Goal: Transaction & Acquisition: Book appointment/travel/reservation

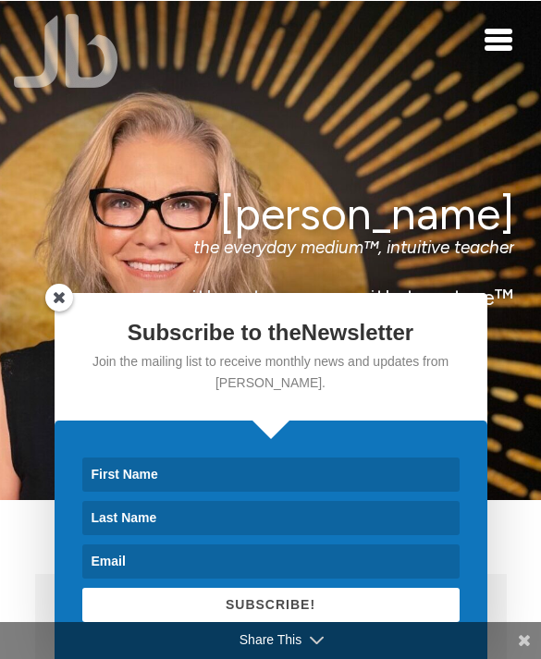
click at [44, 282] on div "Jamie Butler the everyday medium™, intuitive teacher it's not woo woo, it's tru…" at bounding box center [270, 249] width 487 height 122
click at [496, 36] on div "Toggle navigation" at bounding box center [498, 40] width 28 height 22
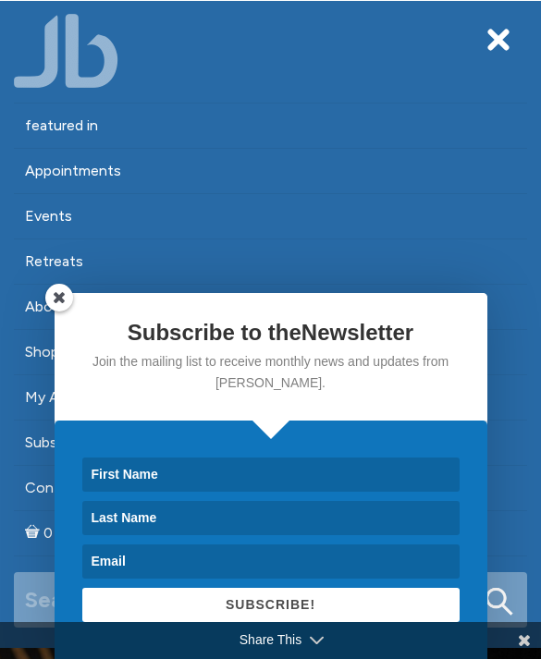
click at [59, 295] on span at bounding box center [59, 298] width 28 height 28
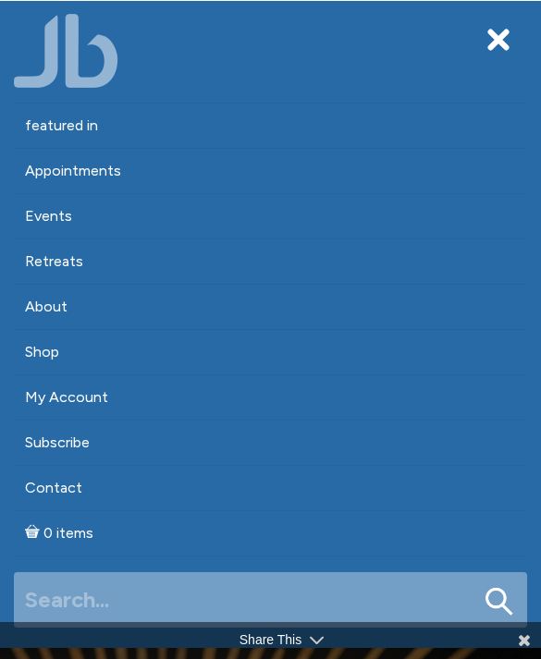
click at [240, 169] on link "Appointments" at bounding box center [270, 171] width 513 height 44
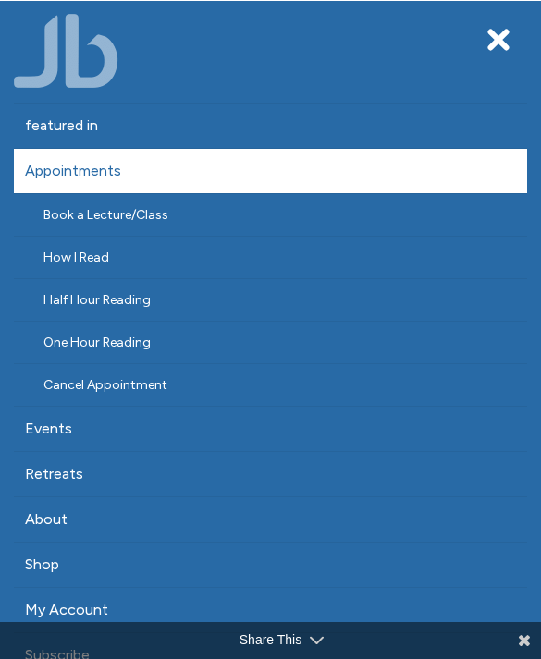
click at [222, 302] on link "Half Hour Reading" at bounding box center [270, 300] width 513 height 42
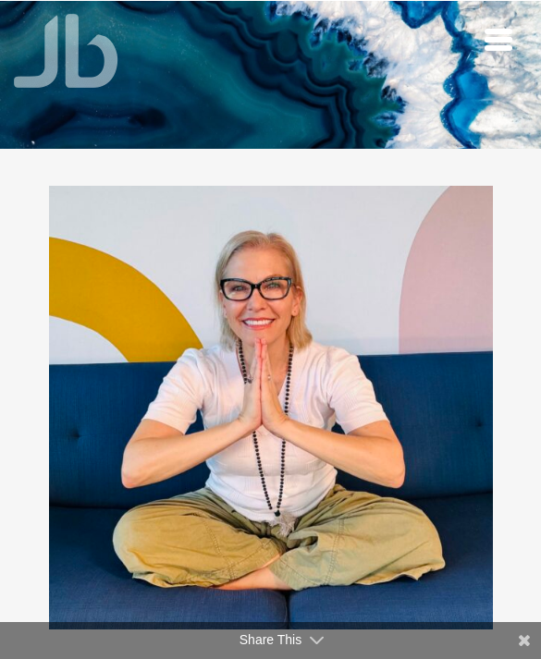
click at [482, 49] on img at bounding box center [270, 75] width 541 height 360
click at [499, 38] on span "Toggle navigation" at bounding box center [498, 40] width 28 height 6
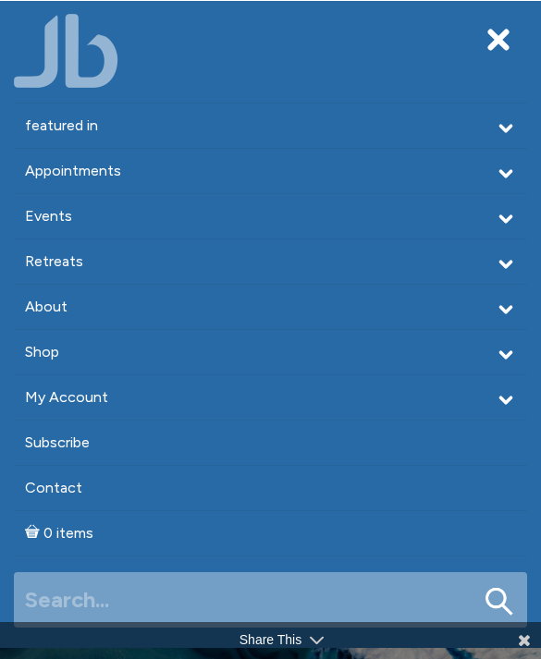
click at [380, 170] on link "Appointments" at bounding box center [270, 171] width 513 height 44
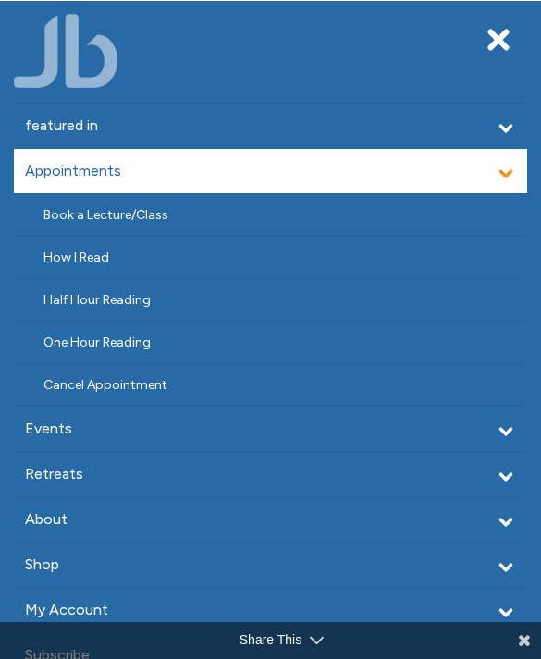
click at [224, 348] on link "One Hour Reading" at bounding box center [270, 343] width 513 height 42
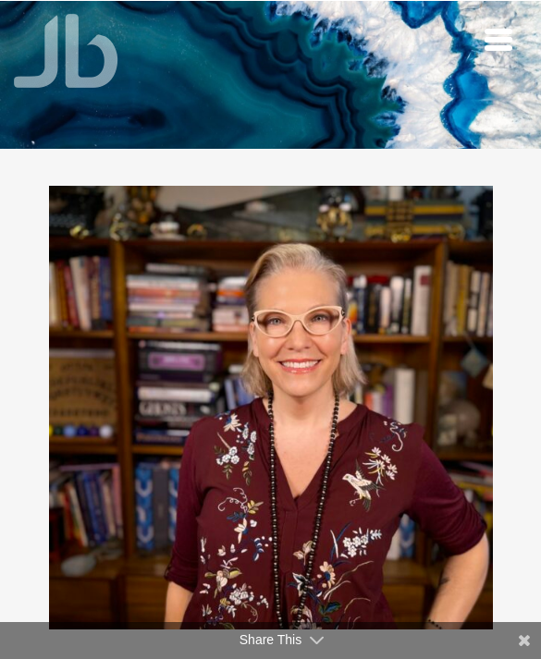
click at [496, 30] on span "Toggle navigation" at bounding box center [498, 32] width 28 height 6
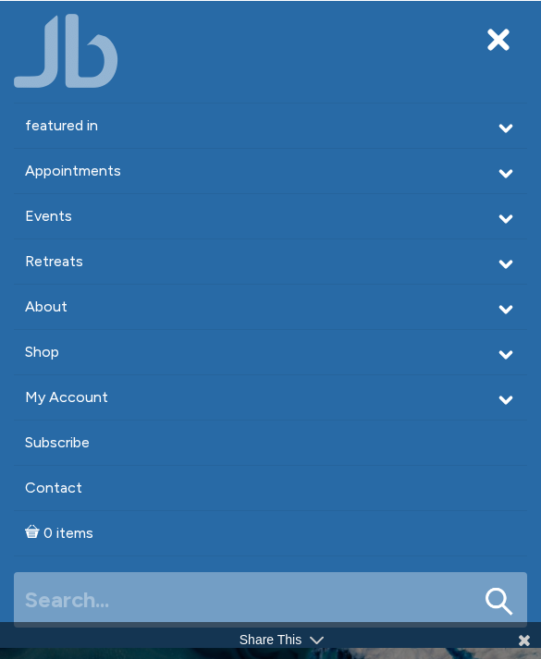
click at [254, 213] on link "Events" at bounding box center [270, 216] width 513 height 44
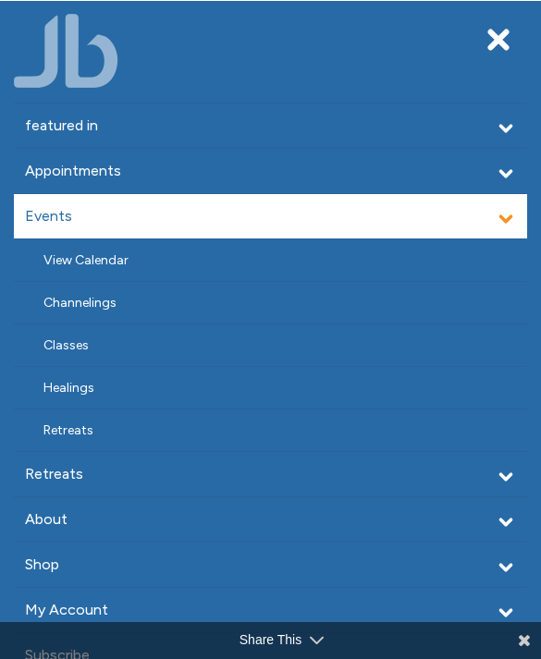
click at [186, 294] on link "Channelings" at bounding box center [270, 303] width 513 height 42
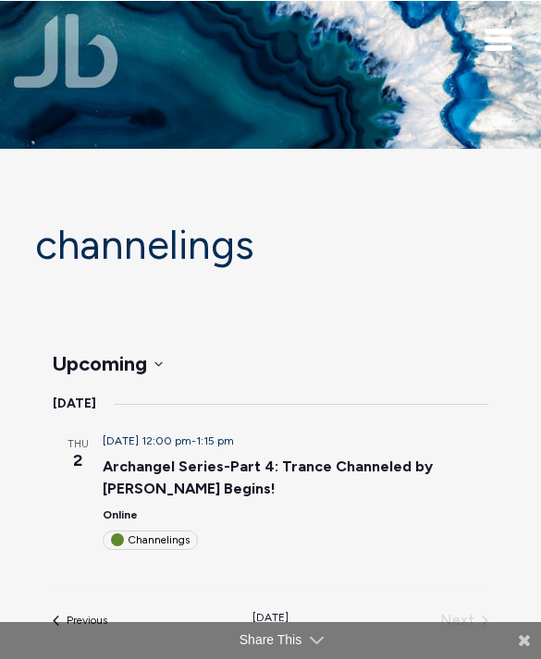
click at [504, 36] on div "Toggle navigation" at bounding box center [498, 40] width 28 height 22
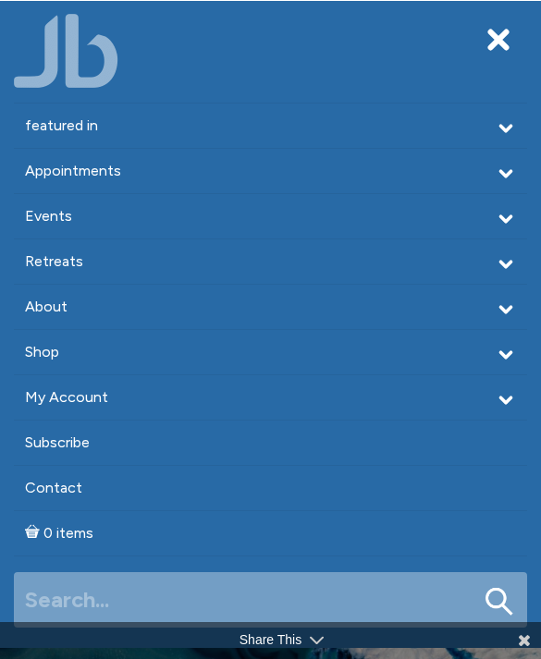
click at [309, 204] on link "Events" at bounding box center [270, 216] width 513 height 44
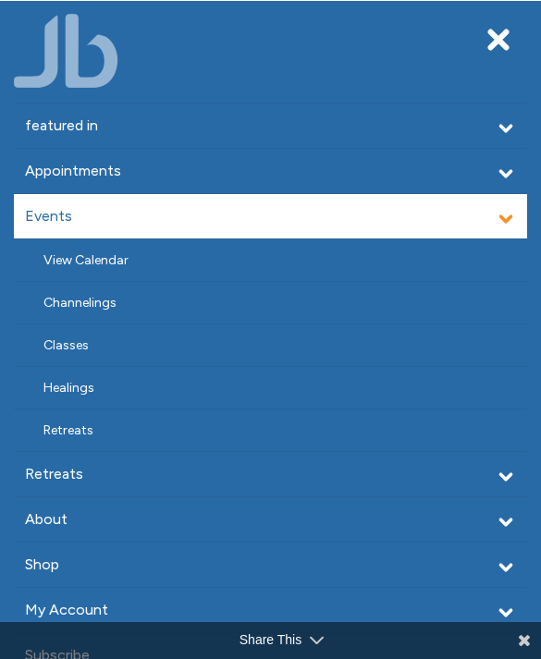
click at [346, 204] on link "Events" at bounding box center [270, 216] width 513 height 44
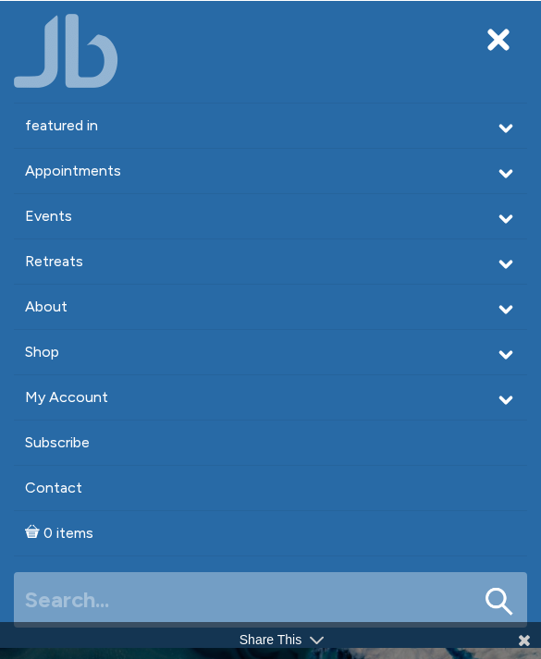
click at [173, 351] on link "Shop" at bounding box center [270, 352] width 513 height 44
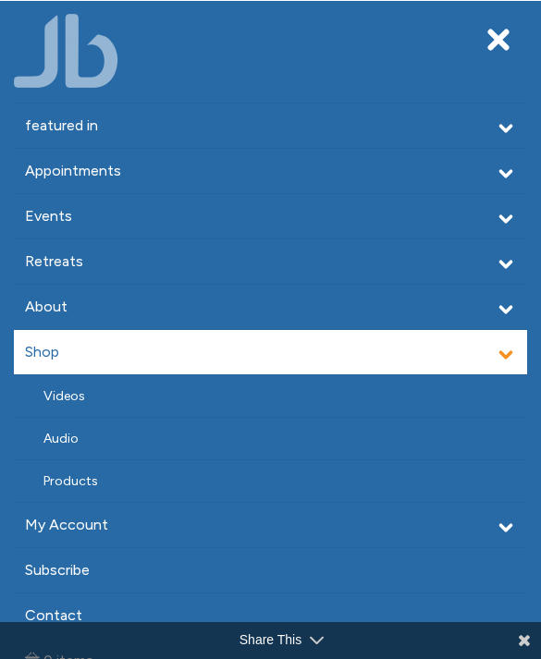
click at [121, 478] on link "Products" at bounding box center [270, 481] width 513 height 42
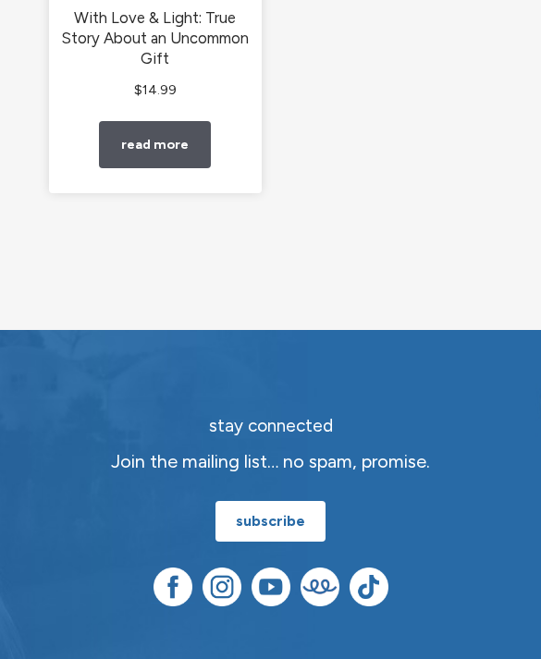
scroll to position [1367, 0]
